Goal: Task Accomplishment & Management: Manage account settings

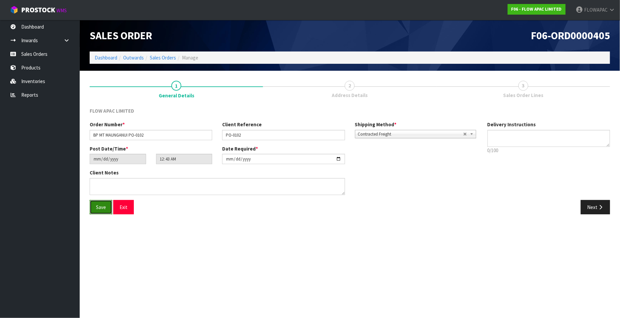
click at [103, 210] on button "Save" at bounding box center [101, 207] width 23 height 14
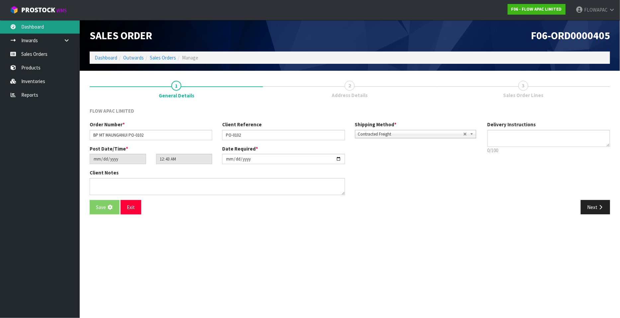
click at [41, 26] on link "Dashboard" at bounding box center [40, 27] width 80 height 14
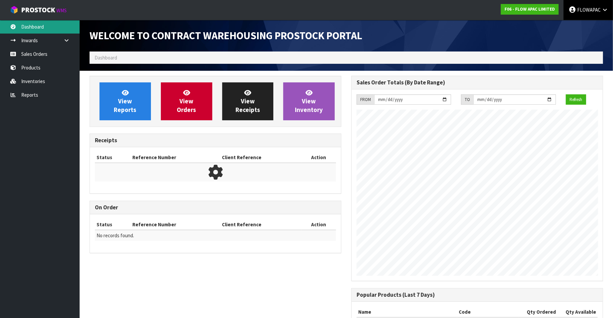
scroll to position [367, 262]
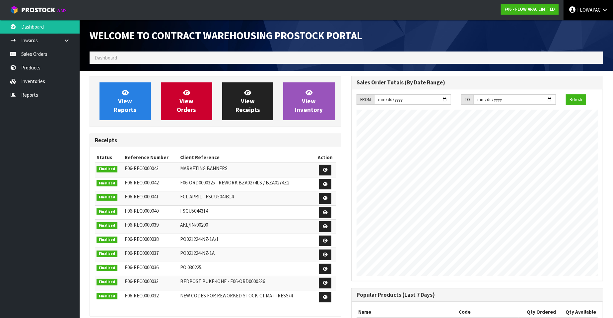
click at [591, 11] on span "FLOWAPAC" at bounding box center [590, 10] width 24 height 6
click at [578, 27] on link "Logout" at bounding box center [587, 26] width 52 height 9
